Goal: Task Accomplishment & Management: Manage account settings

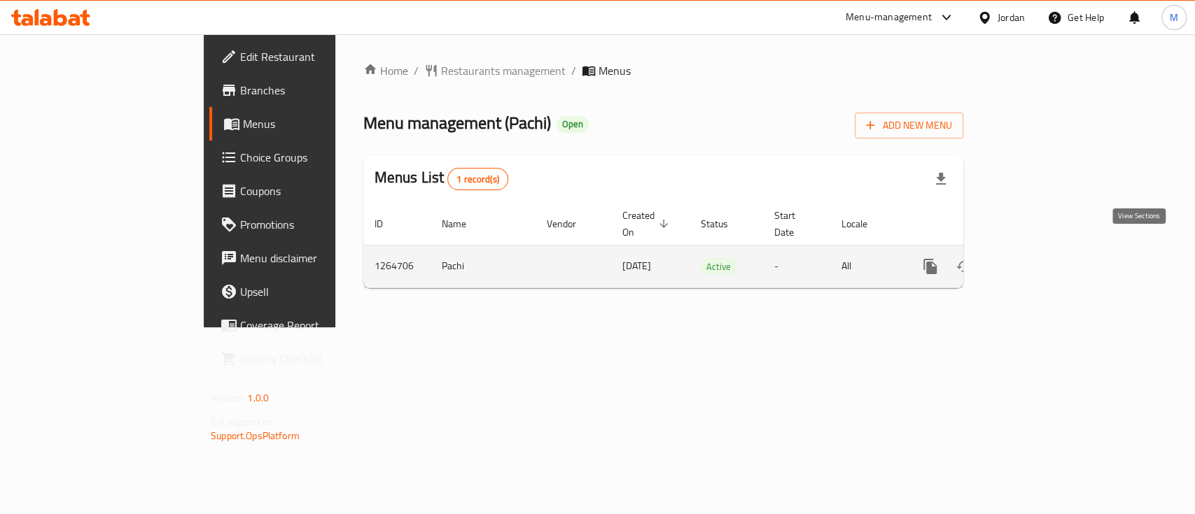
click at [1048, 250] on link "enhanced table" at bounding box center [1031, 267] width 34 height 34
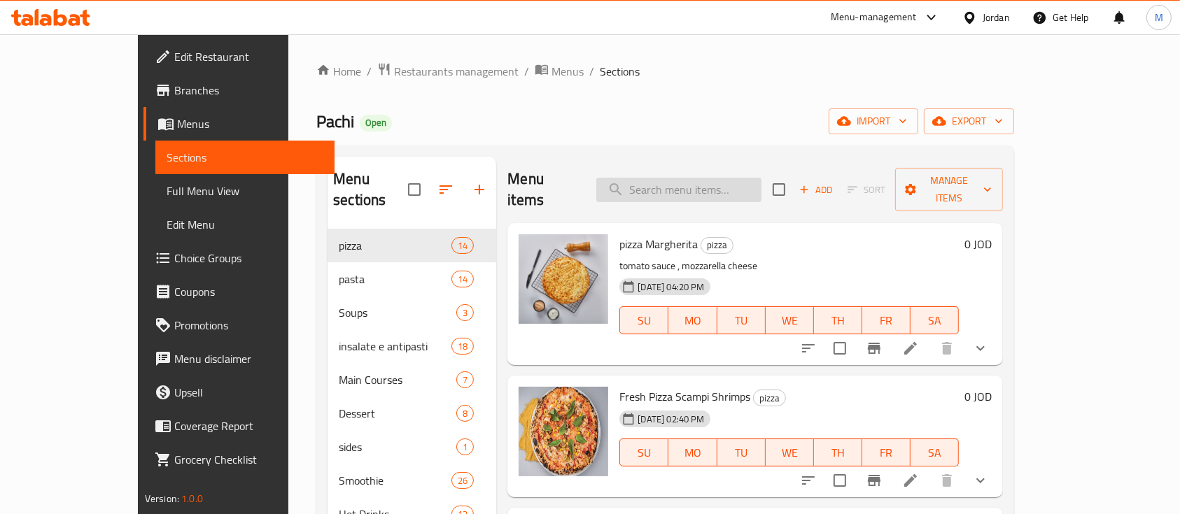
click at [678, 180] on input "search" at bounding box center [678, 190] width 165 height 24
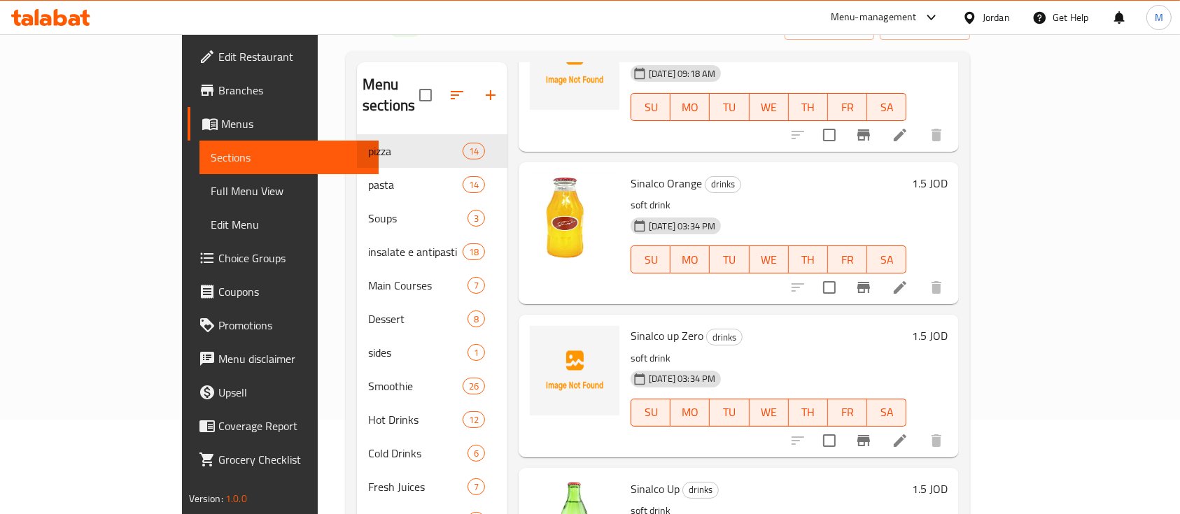
scroll to position [208, 0]
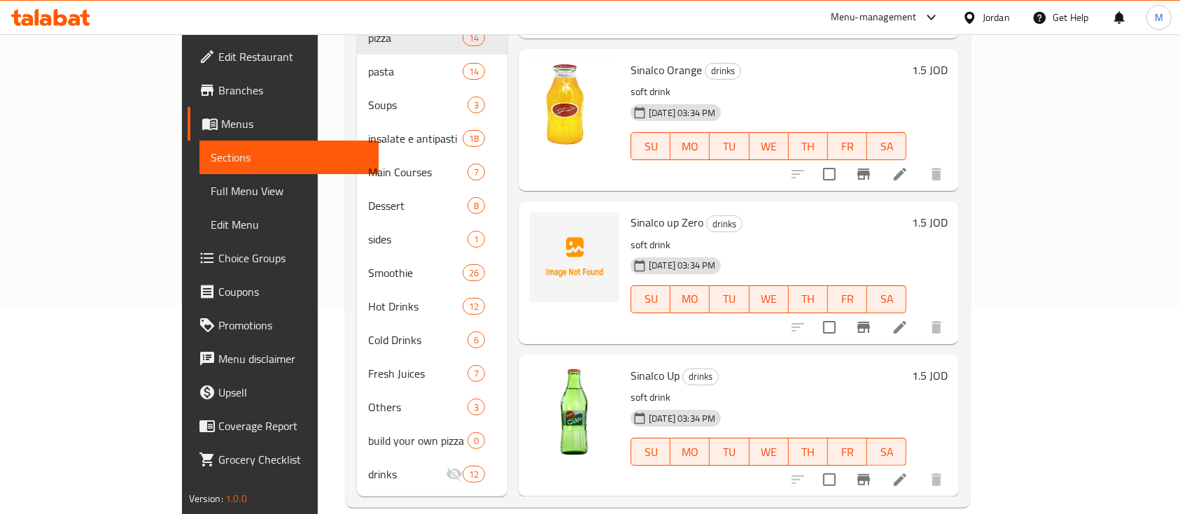
type input "sinalc"
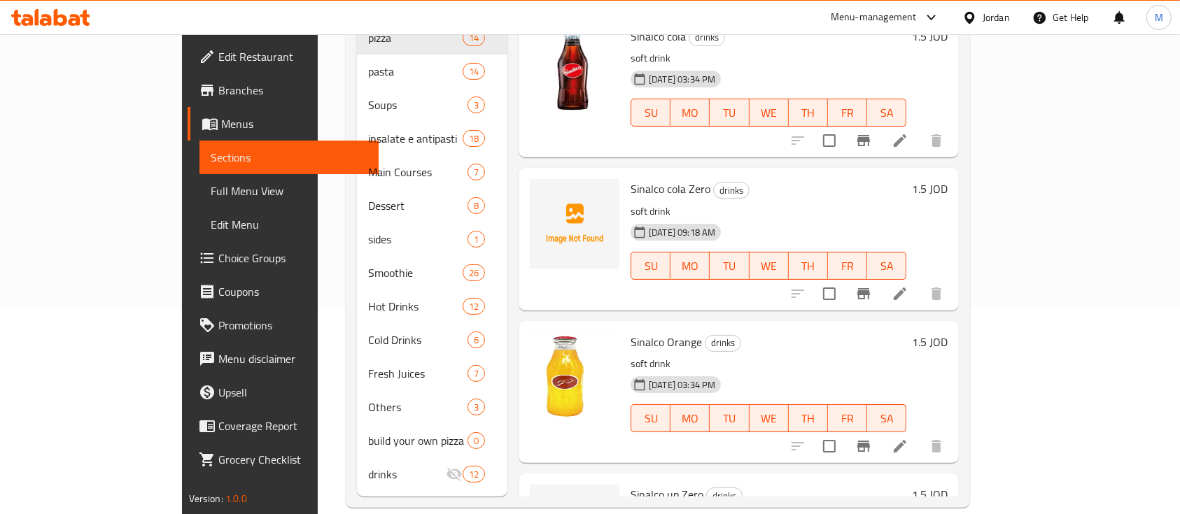
scroll to position [22, 0]
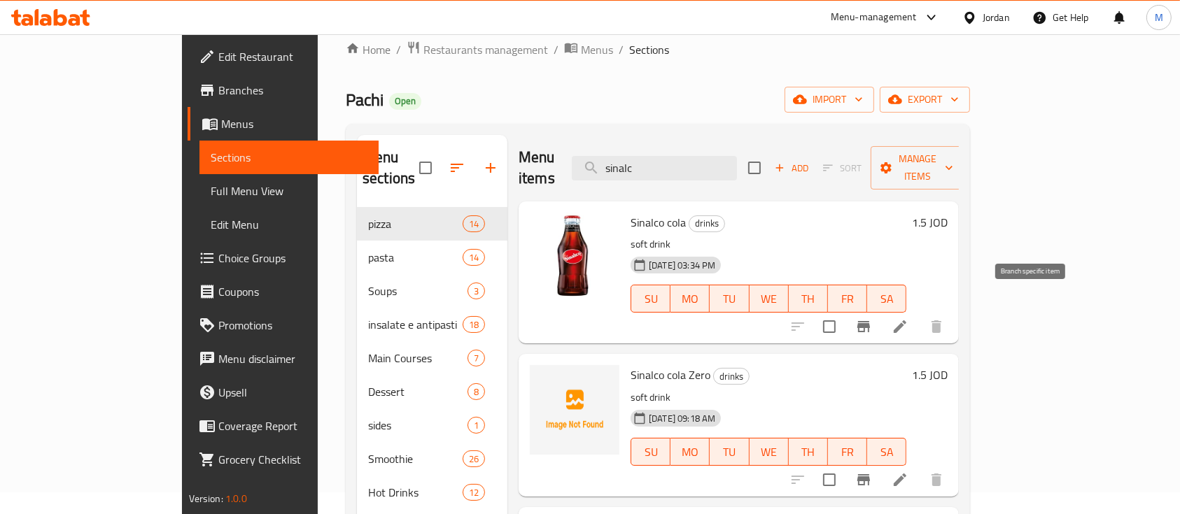
click at [872, 318] on icon "Branch-specific-item" at bounding box center [863, 326] width 17 height 17
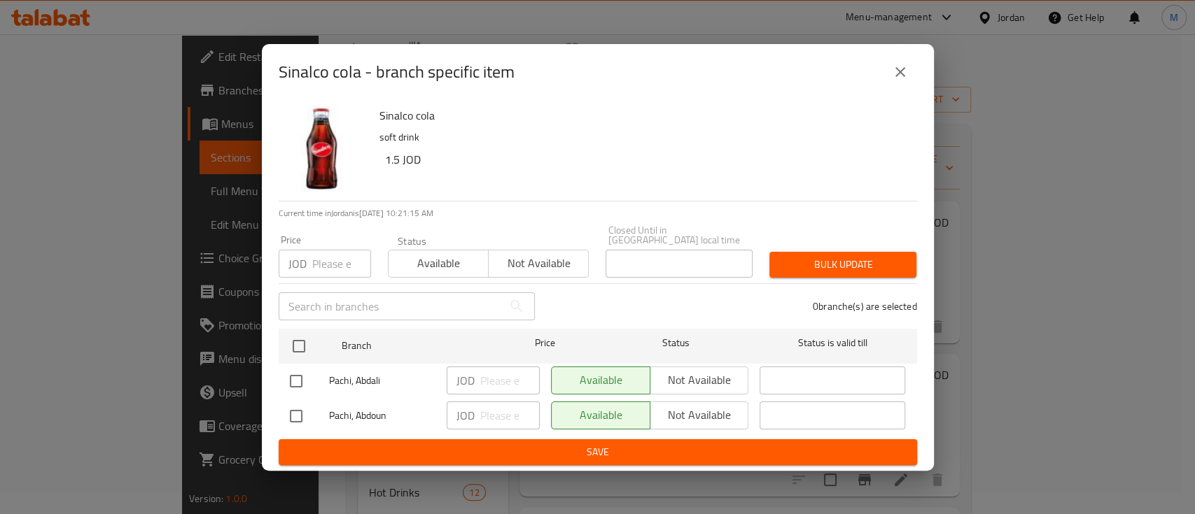
click at [300, 369] on input "checkbox" at bounding box center [295, 381] width 29 height 29
checkbox input "true"
click at [301, 412] on input "checkbox" at bounding box center [295, 416] width 29 height 29
checkbox input "true"
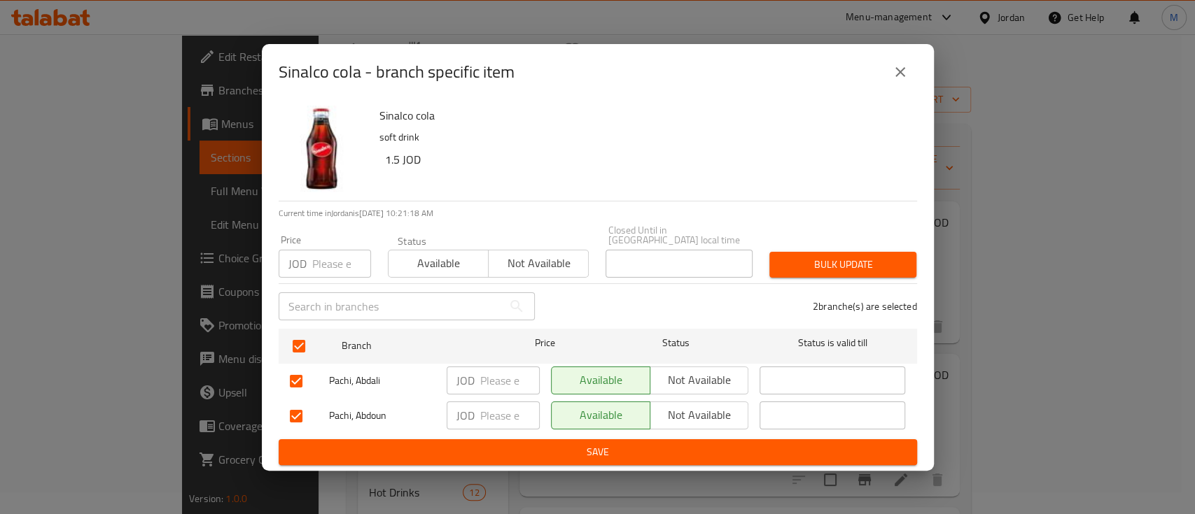
click at [292, 375] on input "checkbox" at bounding box center [295, 381] width 29 height 29
checkbox input "false"
click at [490, 410] on input "number" at bounding box center [509, 416] width 59 height 28
type input "1.5"
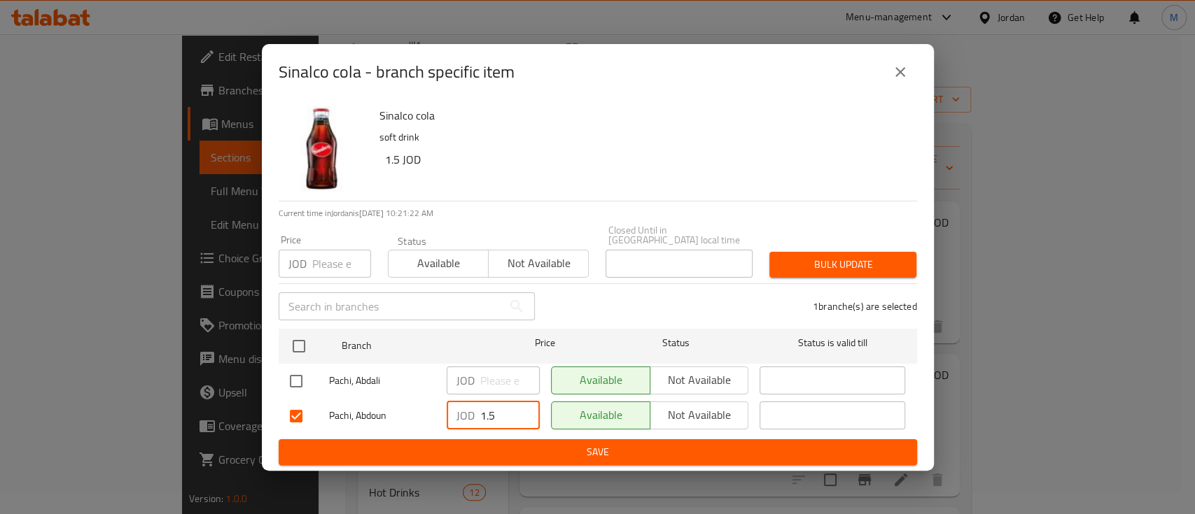
click at [486, 445] on span "Save" at bounding box center [598, 452] width 616 height 17
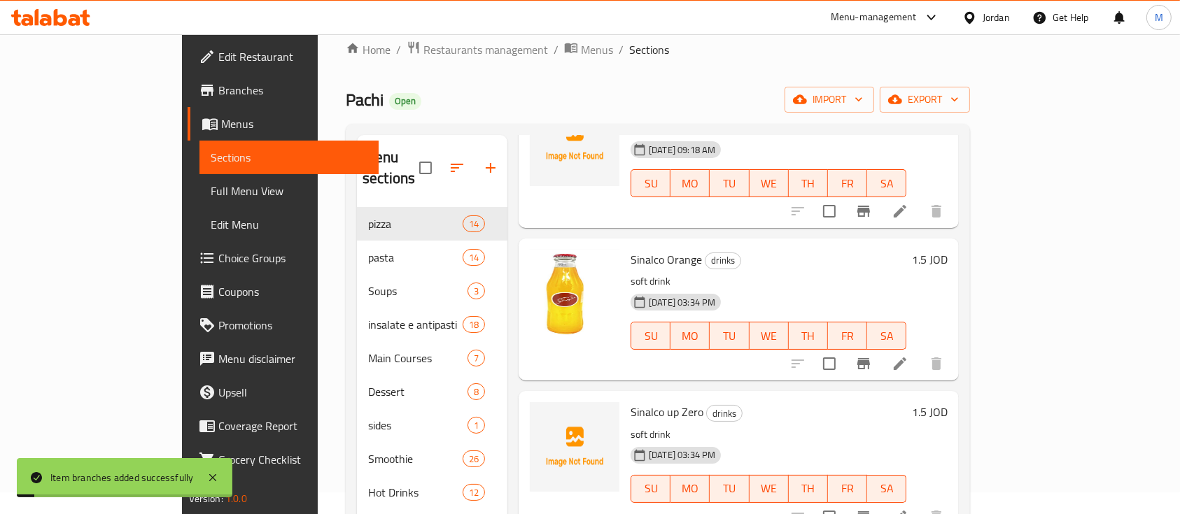
scroll to position [272, 0]
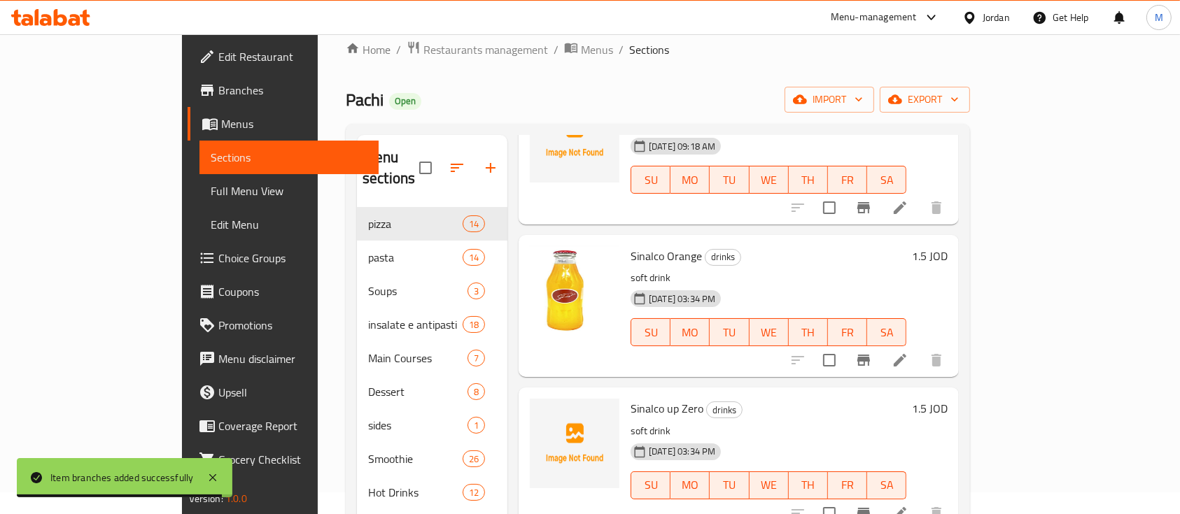
drag, startPoint x: 824, startPoint y: 7, endPoint x: 838, endPoint y: 14, distance: 15.7
click at [824, 6] on div "Menu-management" at bounding box center [886, 18] width 132 height 34
click at [838, 14] on div "Menu-management" at bounding box center [874, 17] width 86 height 17
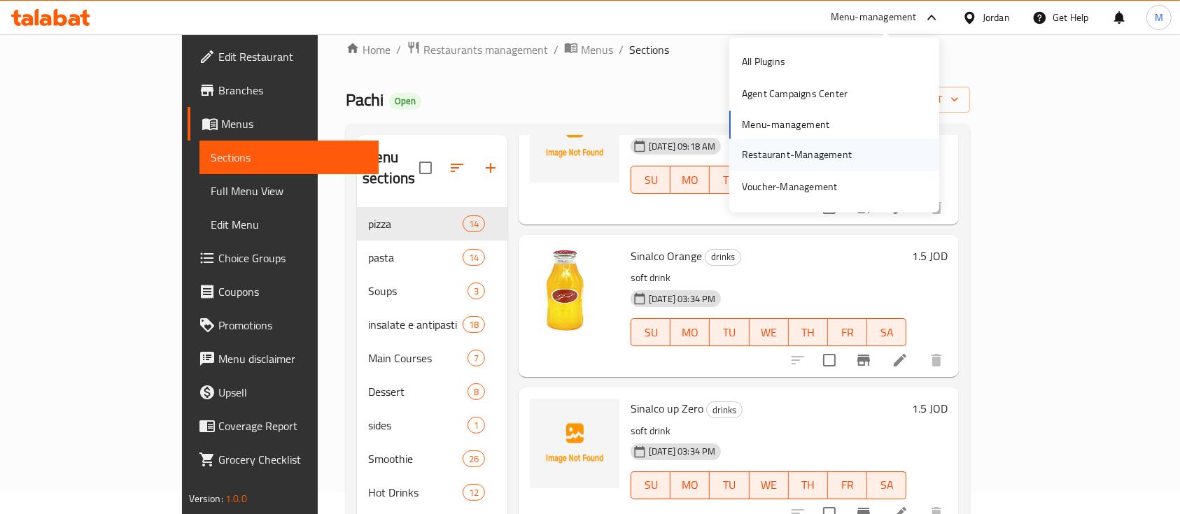
click at [815, 155] on div "Restaurant-Management" at bounding box center [797, 154] width 110 height 15
